Goal: Information Seeking & Learning: Learn about a topic

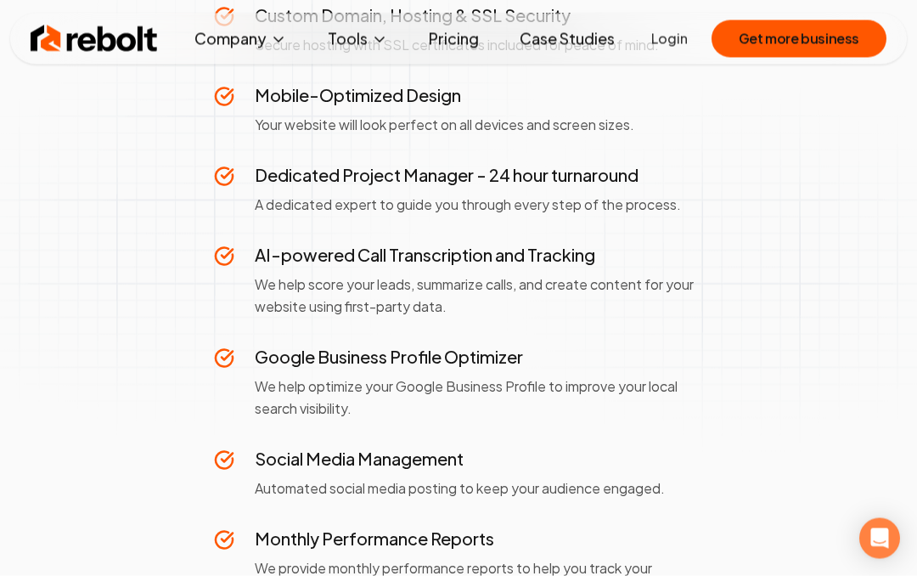
scroll to position [842, 0]
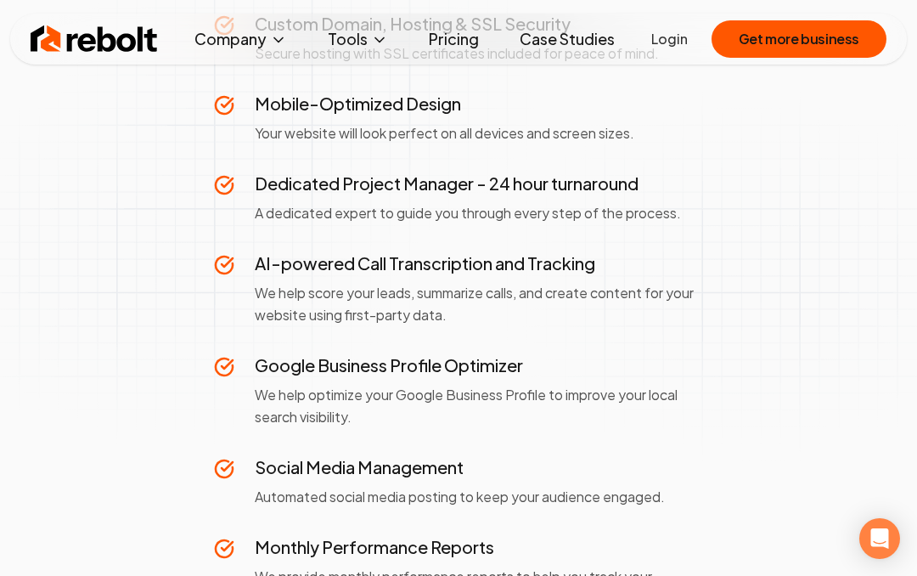
click at [458, 41] on link "Pricing" at bounding box center [453, 39] width 77 height 34
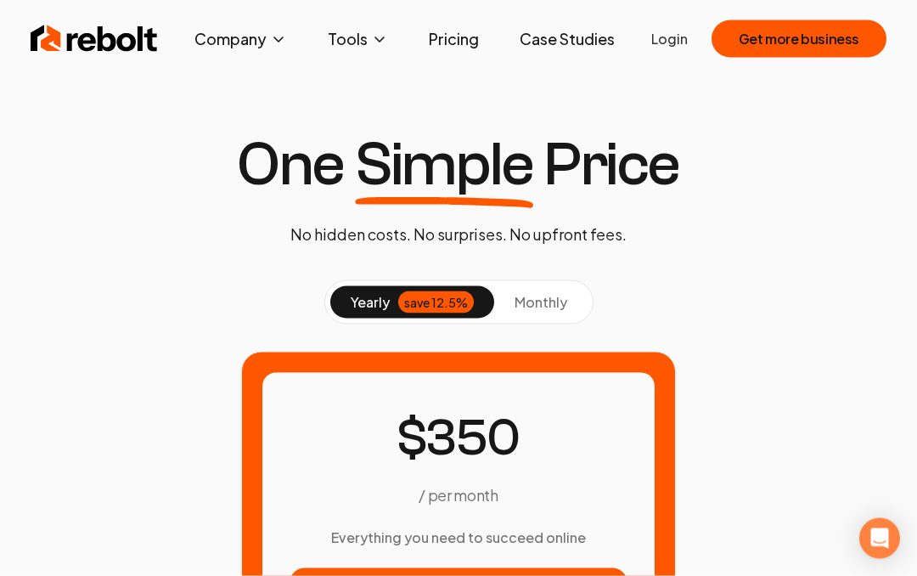
scroll to position [0, 0]
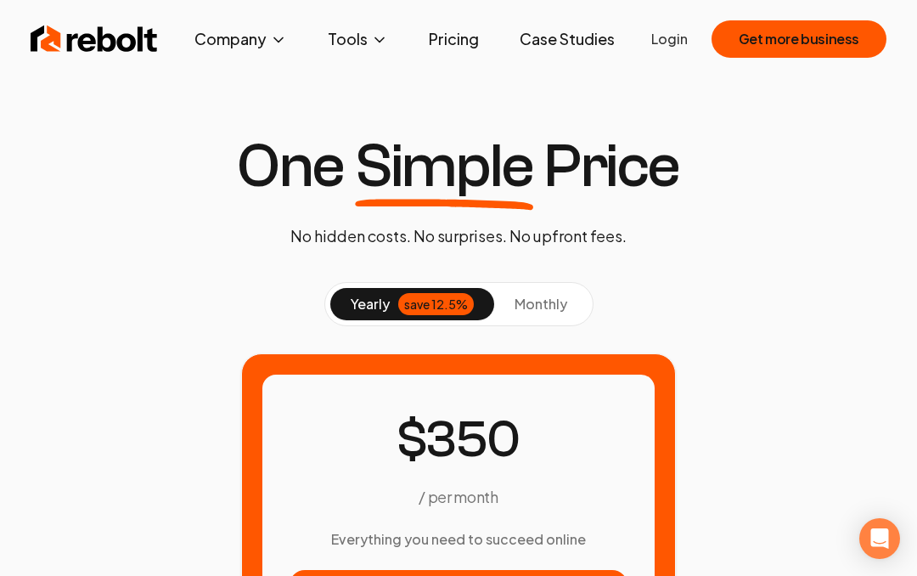
click at [432, 295] on div "save 12.5%" at bounding box center [436, 304] width 76 height 22
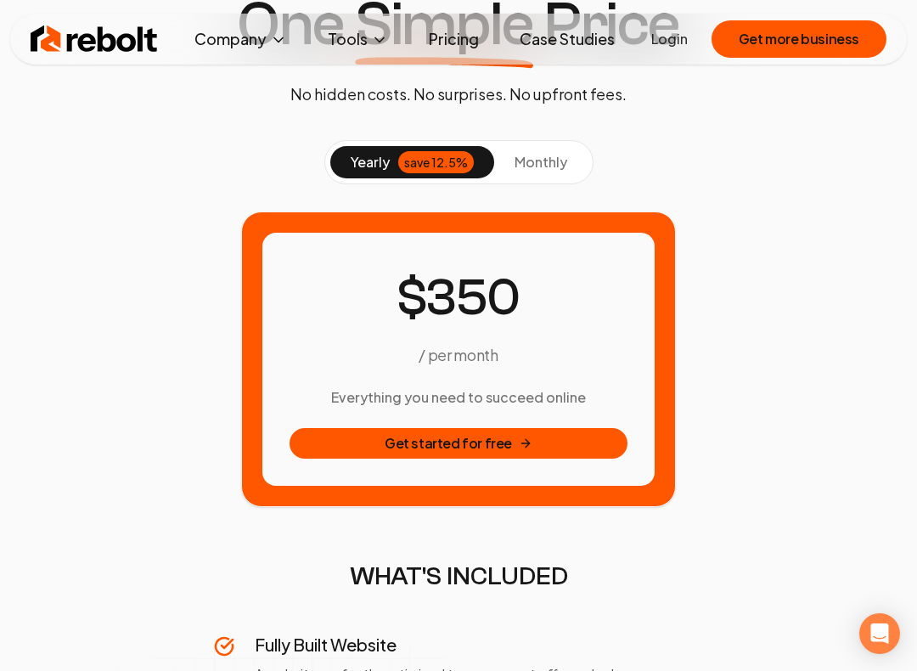
click at [520, 447] on icon at bounding box center [526, 443] width 14 height 14
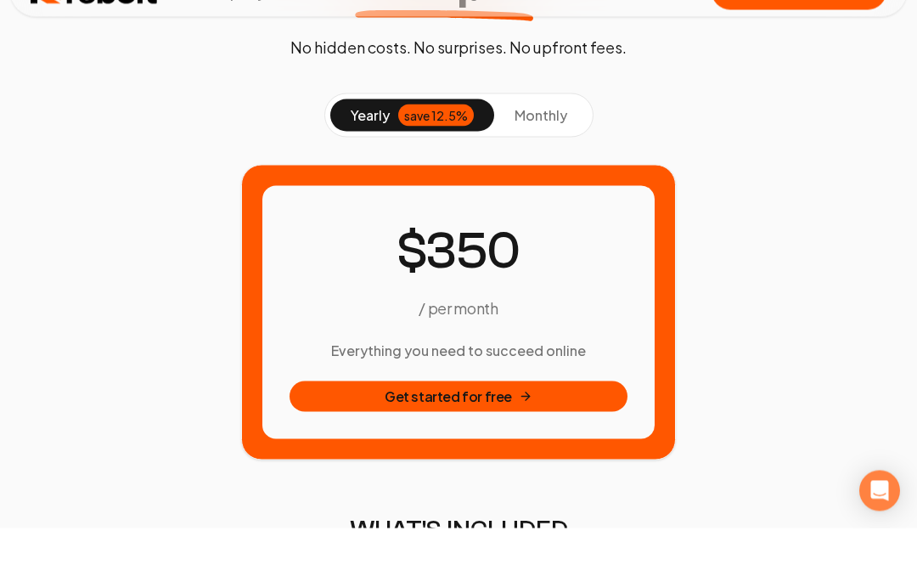
scroll to position [189, 0]
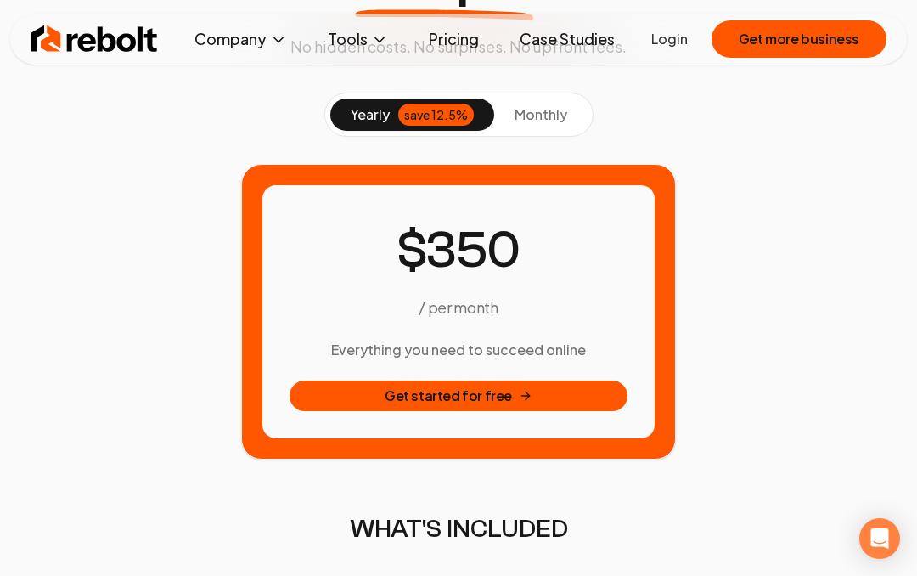
click at [565, 33] on link "Case Studies" at bounding box center [567, 39] width 122 height 34
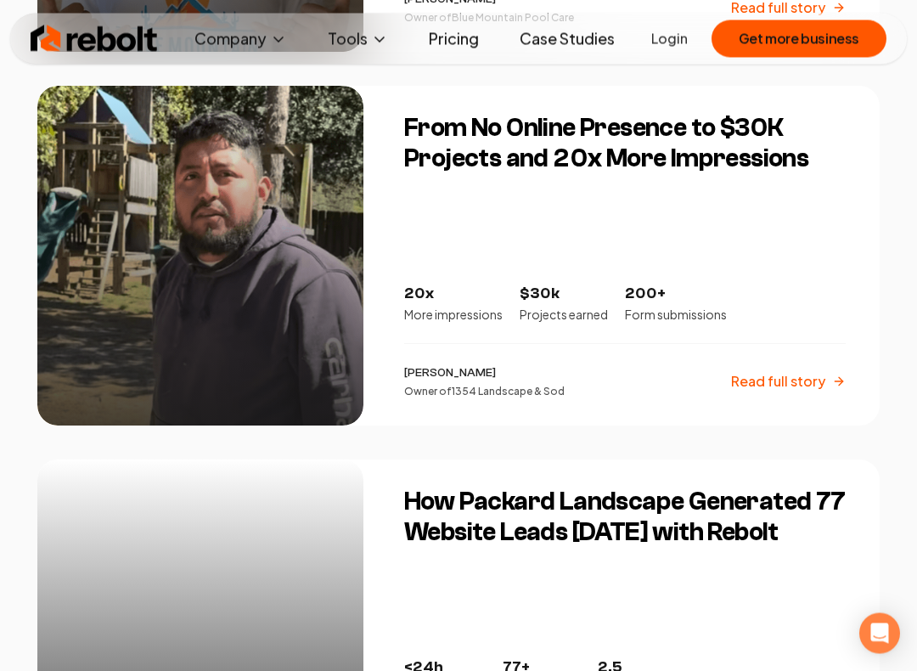
scroll to position [2566, 0]
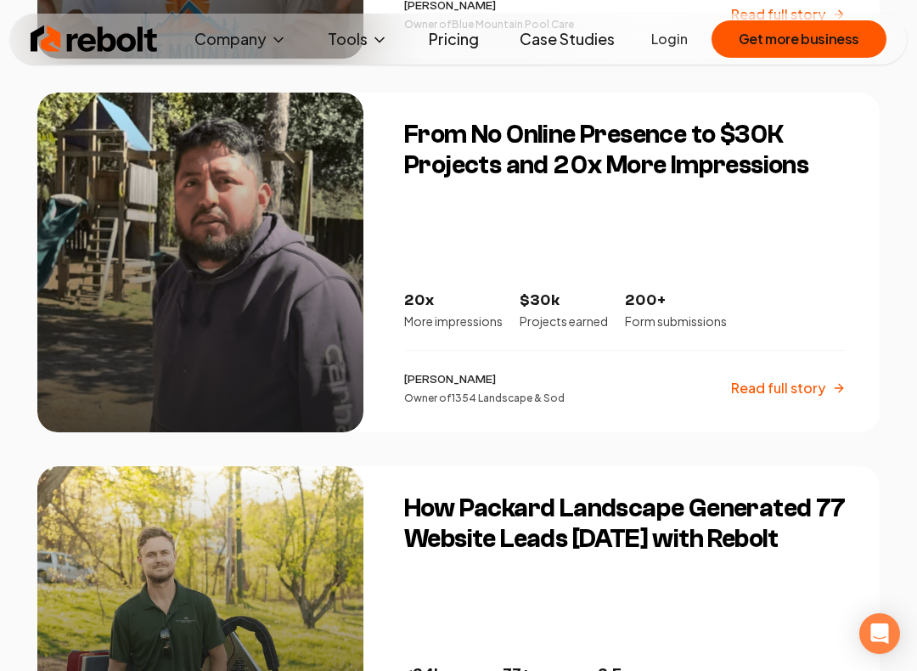
click at [791, 375] on div "Ricardo Ruiz Owner of 1354 Landscape & Sod Read full story" at bounding box center [624, 388] width 441 height 34
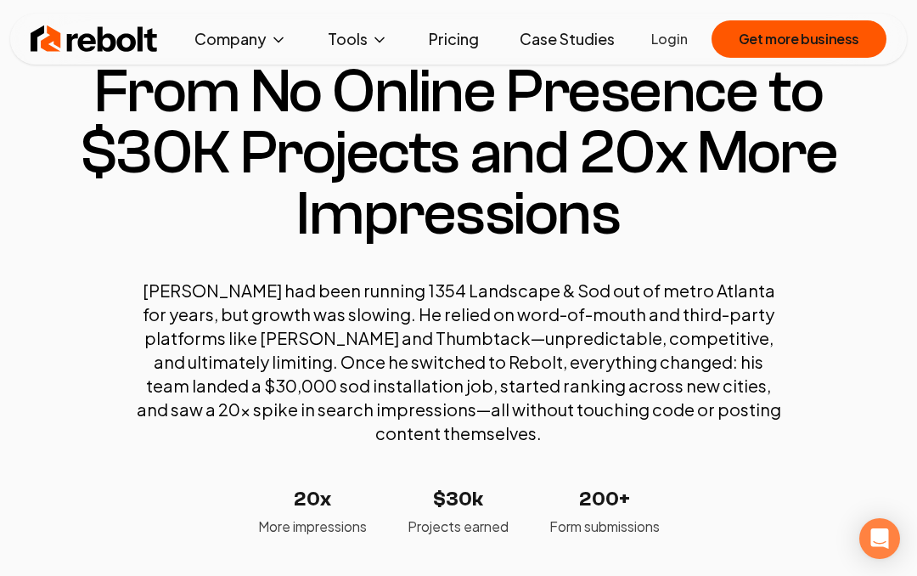
scroll to position [69, 0]
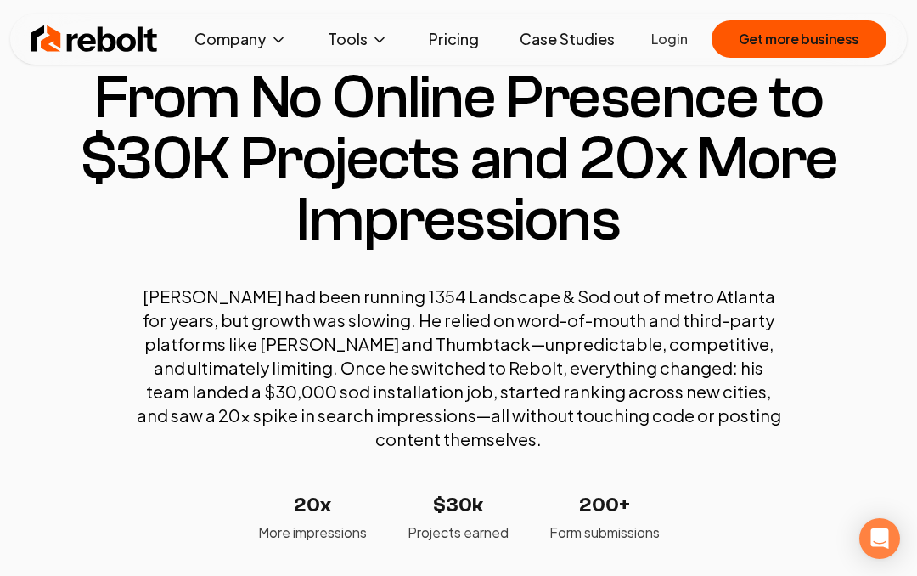
click at [576, 37] on link "Case Studies" at bounding box center [567, 39] width 122 height 34
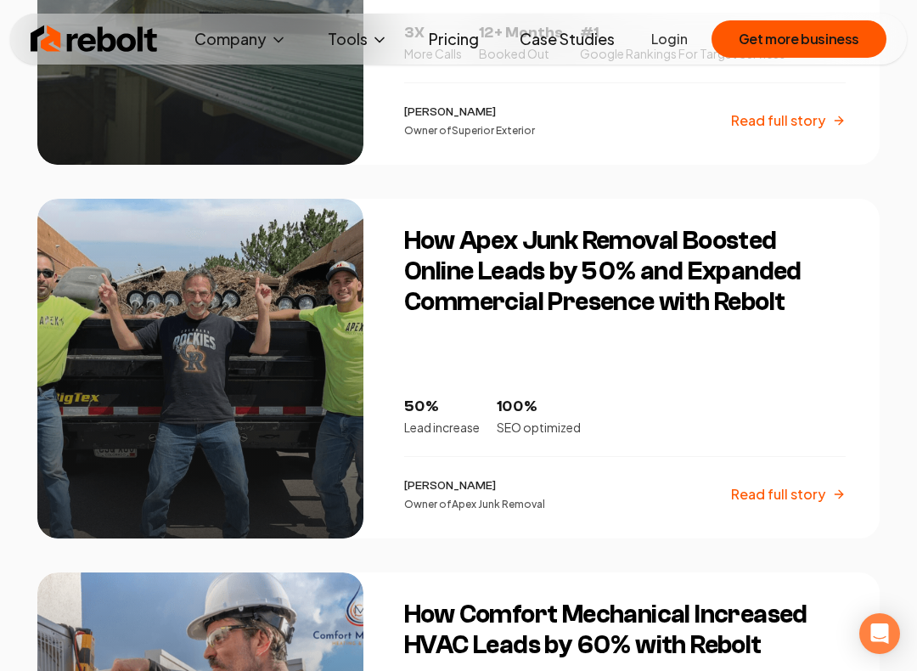
scroll to position [969, 0]
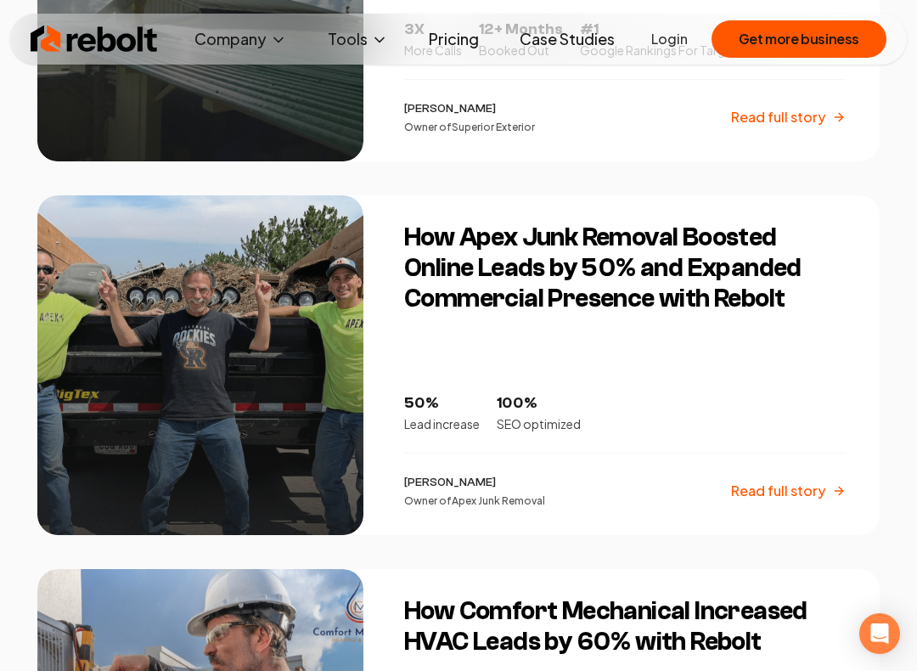
click at [787, 488] on p "Read full story" at bounding box center [778, 490] width 94 height 20
